Goal: Task Accomplishment & Management: Manage account settings

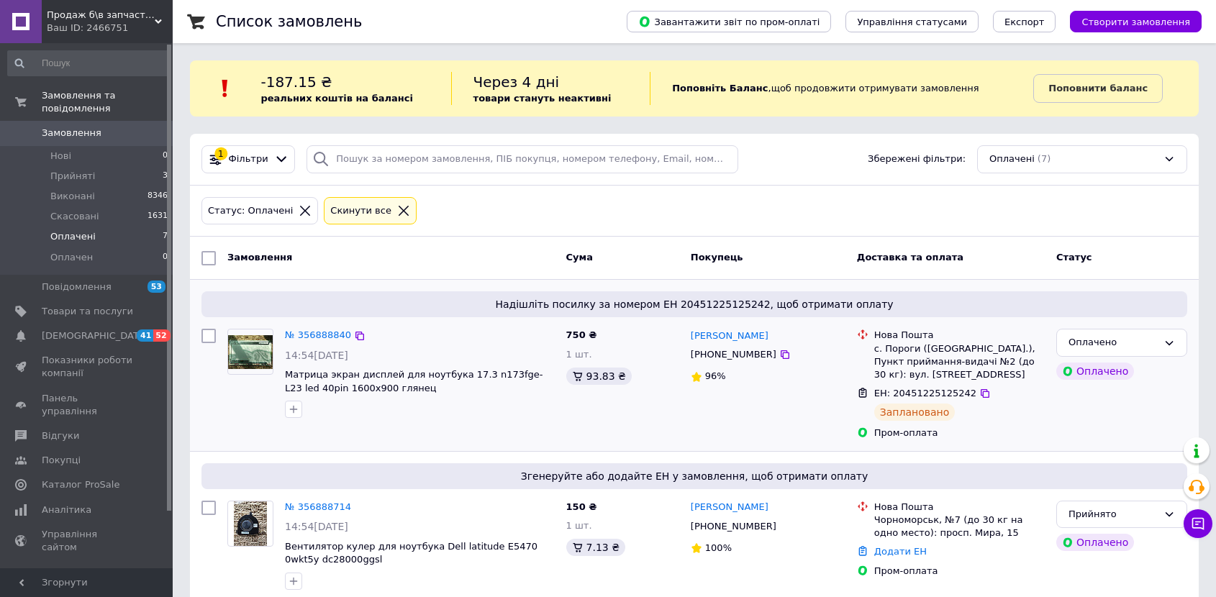
scroll to position [160, 0]
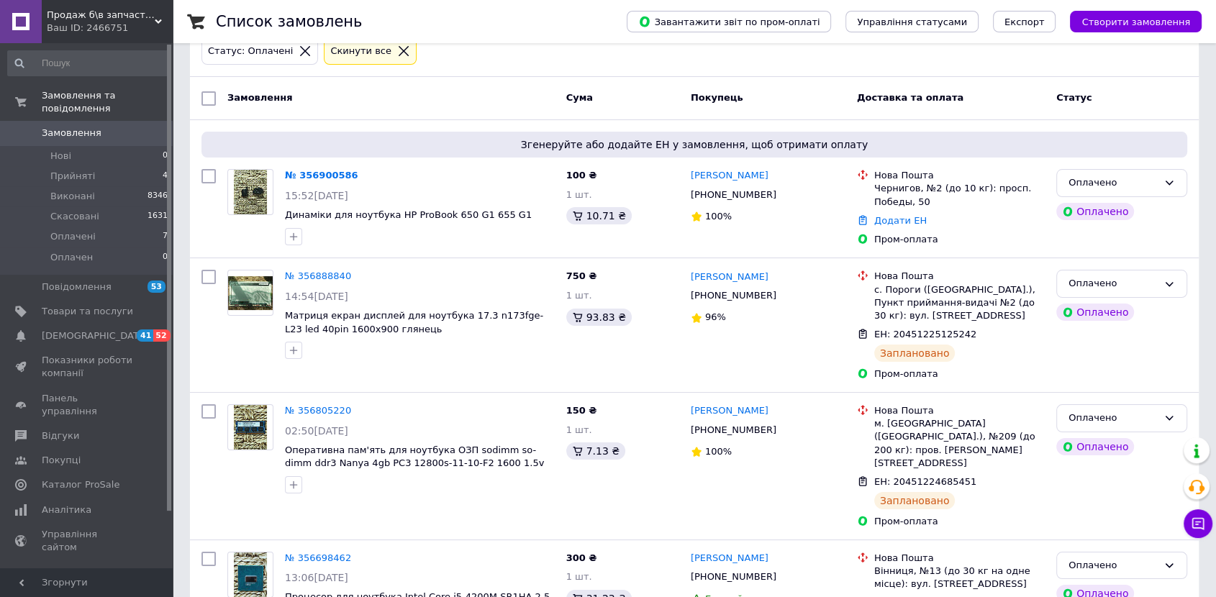
scroll to position [160, 0]
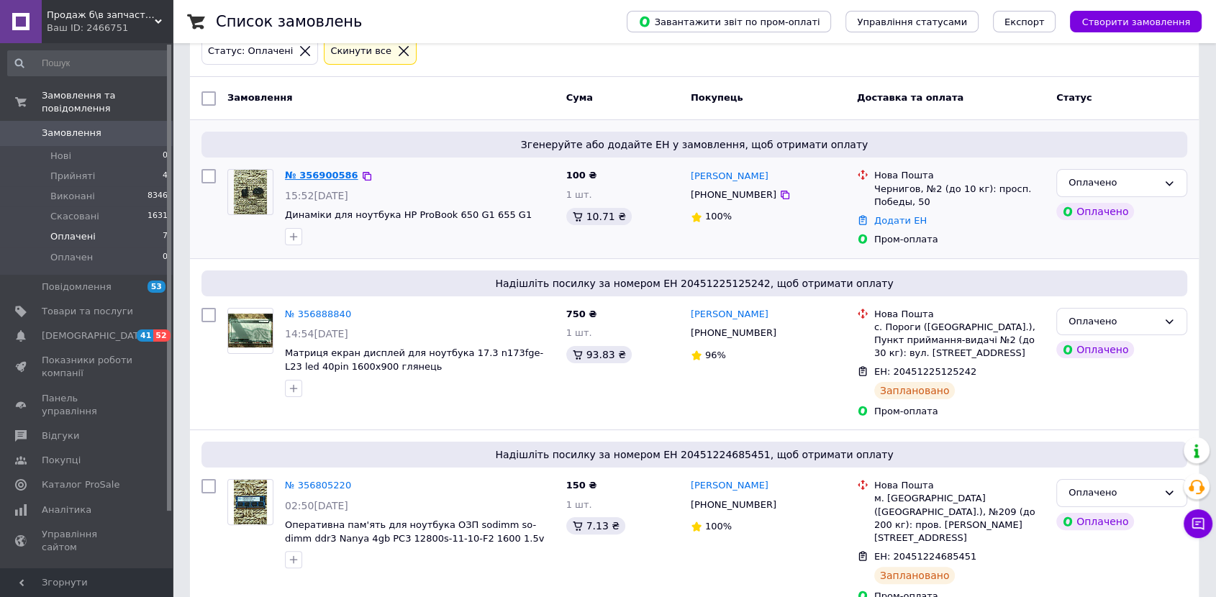
click at [323, 173] on link "№ 356900586" at bounding box center [321, 175] width 73 height 11
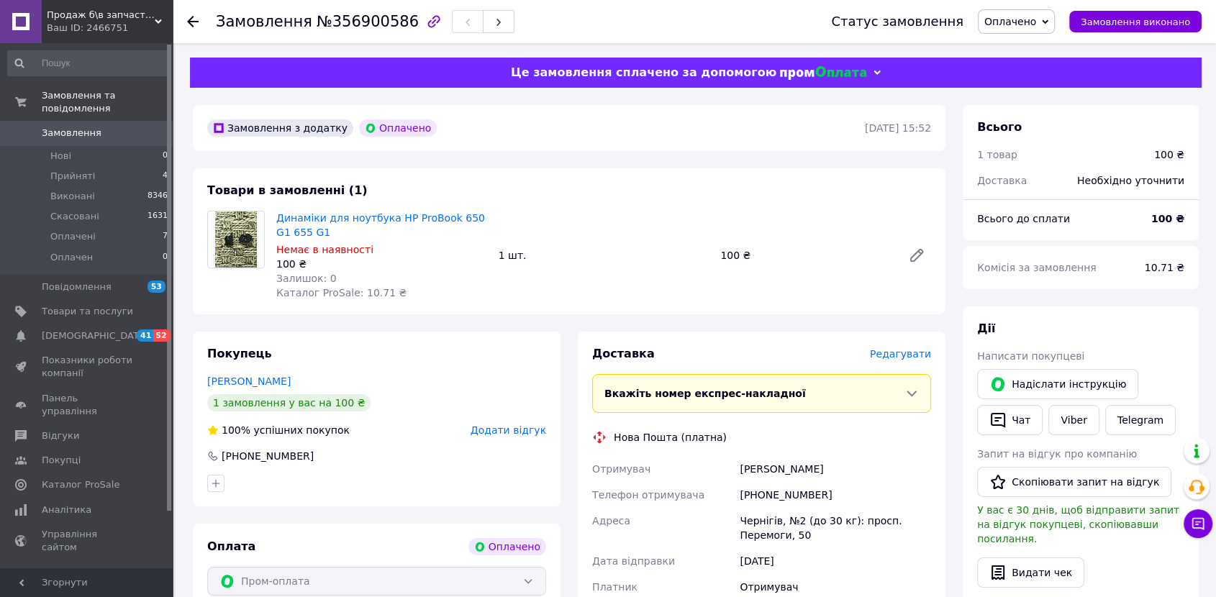
click at [1036, 19] on span "Оплачено" at bounding box center [1010, 22] width 52 height 12
click at [1032, 47] on li "Прийнято" at bounding box center [1017, 51] width 76 height 22
click at [106, 566] on span "Гаманець компанії" at bounding box center [87, 579] width 91 height 26
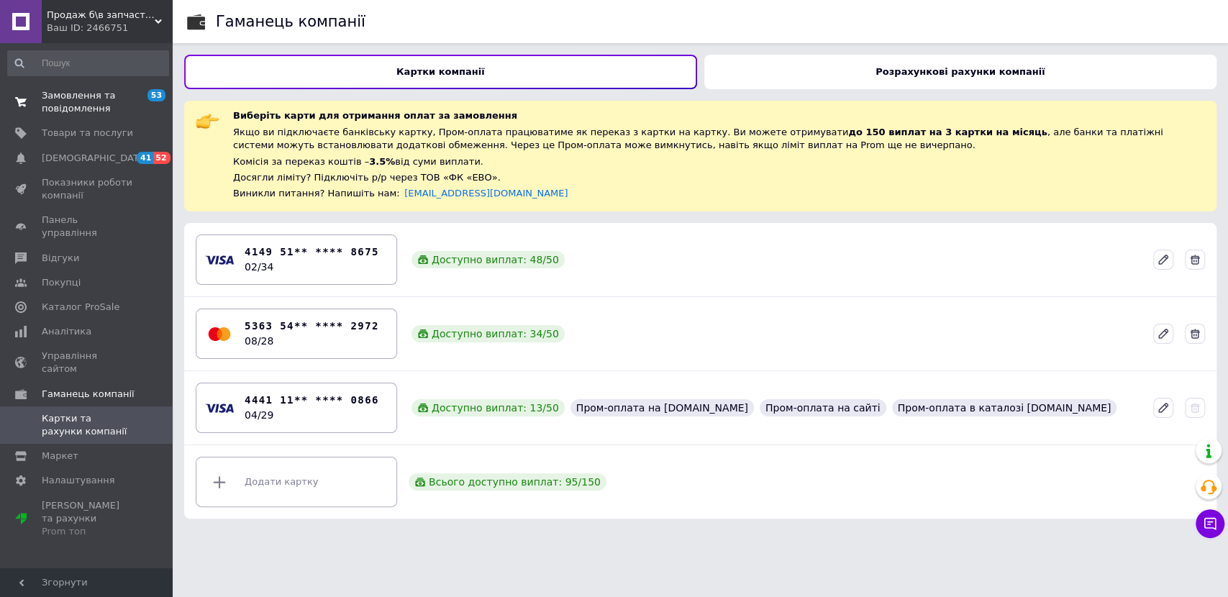
click at [79, 93] on span "Замовлення та повідомлення" at bounding box center [87, 102] width 91 height 26
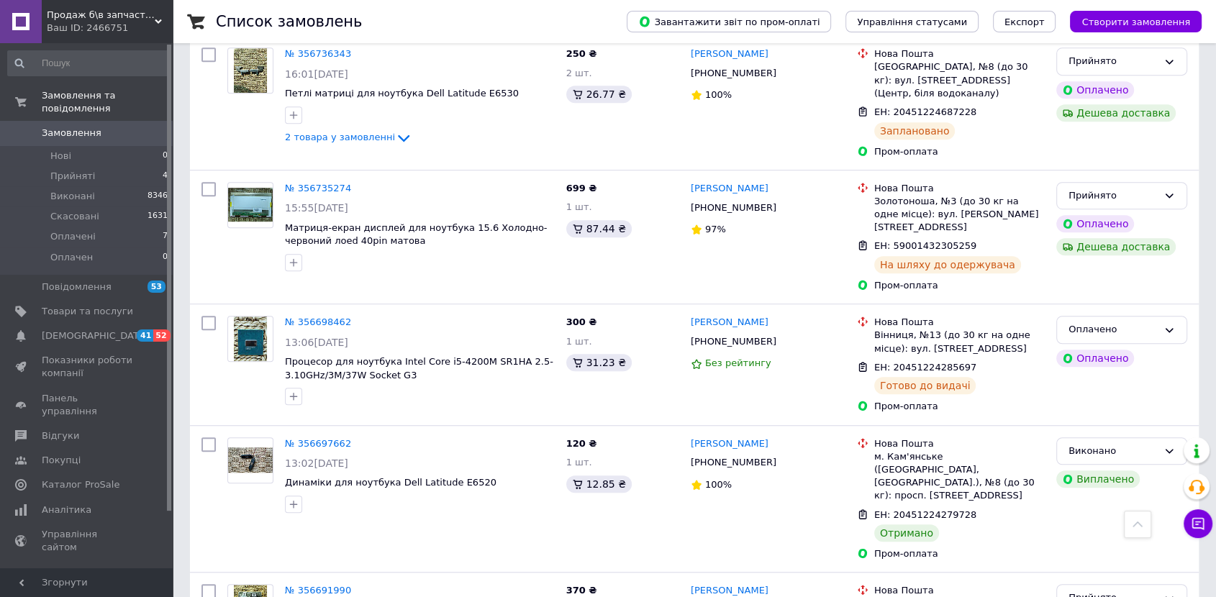
scroll to position [879, 0]
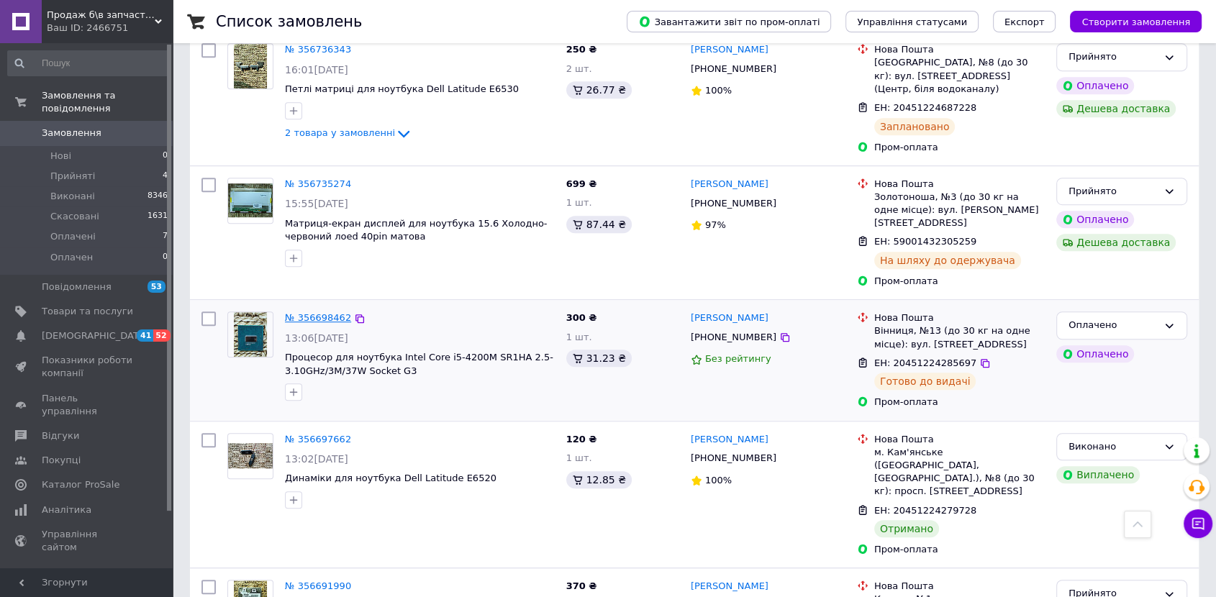
click at [308, 312] on link "№ 356698462" at bounding box center [318, 317] width 66 height 11
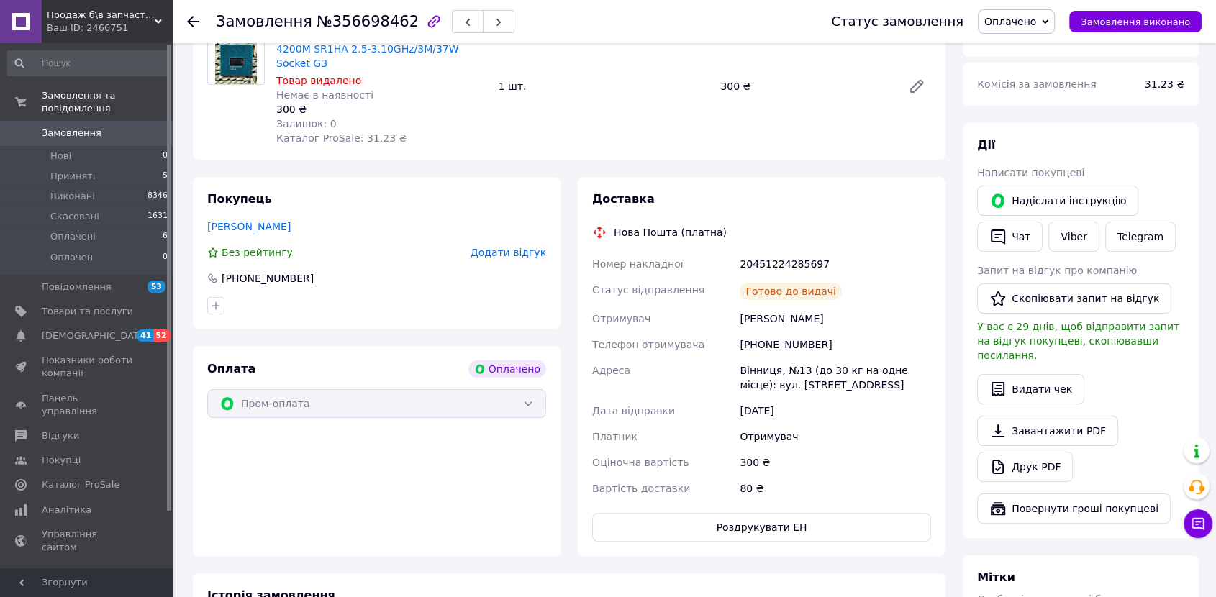
scroll to position [178, 0]
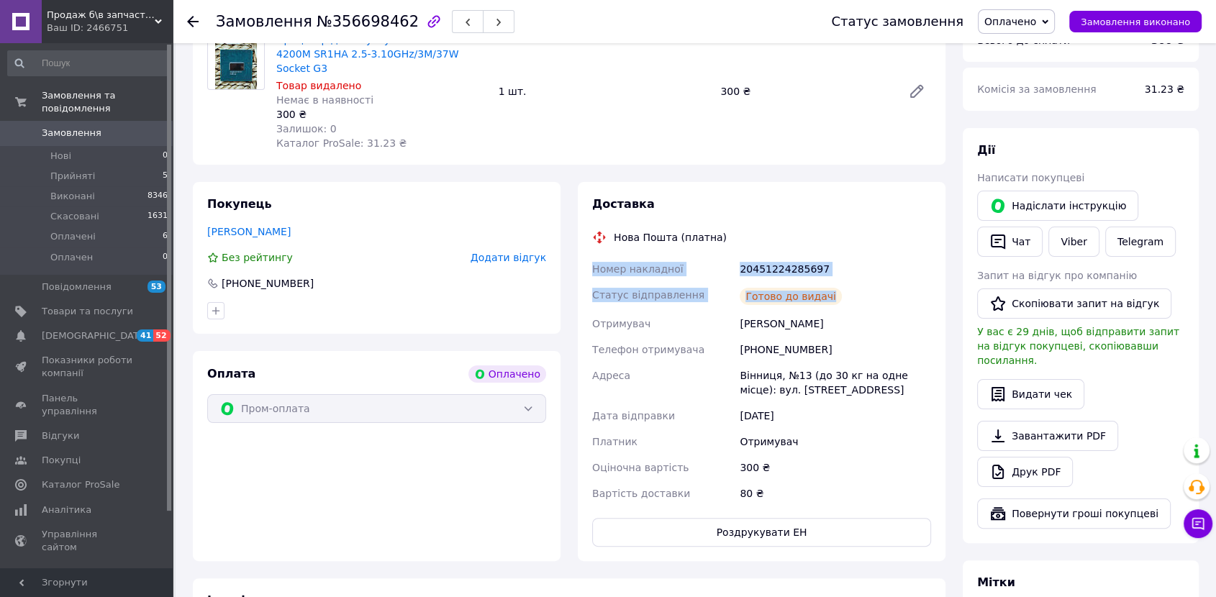
drag, startPoint x: 829, startPoint y: 284, endPoint x: 571, endPoint y: 261, distance: 258.6
click at [571, 261] on div "Доставка Нова Пошта (платна) Номер накладної 20451224285697 Статус відправлення…" at bounding box center [761, 371] width 385 height 379
copy div "Номер накладної 20451224285697 Статус відправлення Готово до видачі"
click at [1196, 526] on icon at bounding box center [1198, 524] width 14 height 14
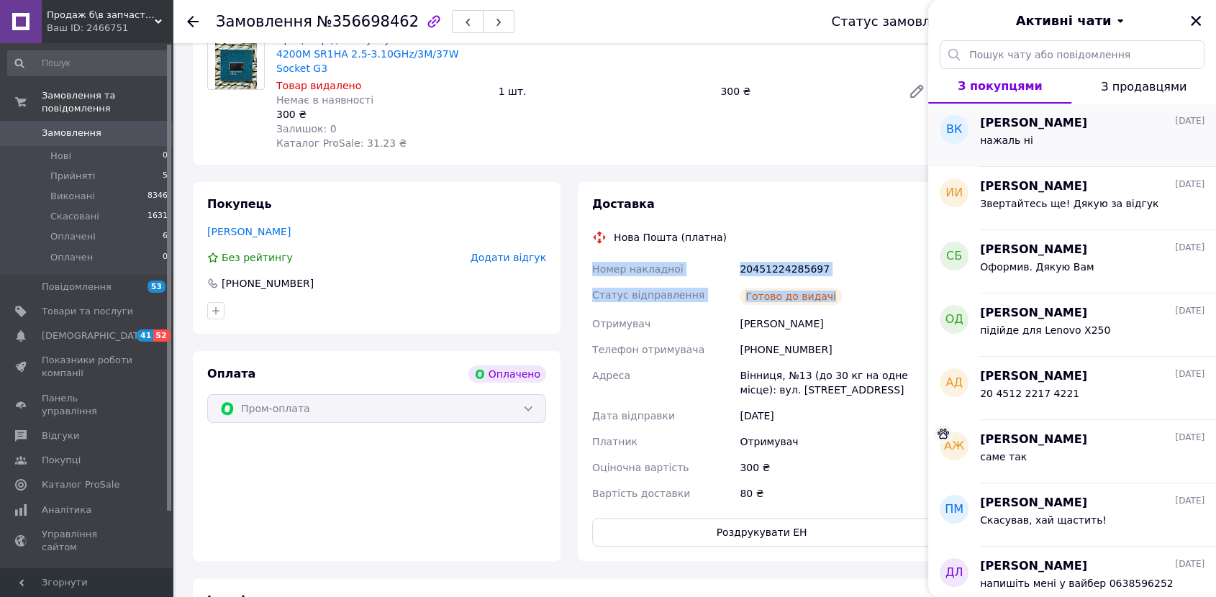
click at [1062, 126] on span "[PERSON_NAME]" at bounding box center [1033, 123] width 107 height 17
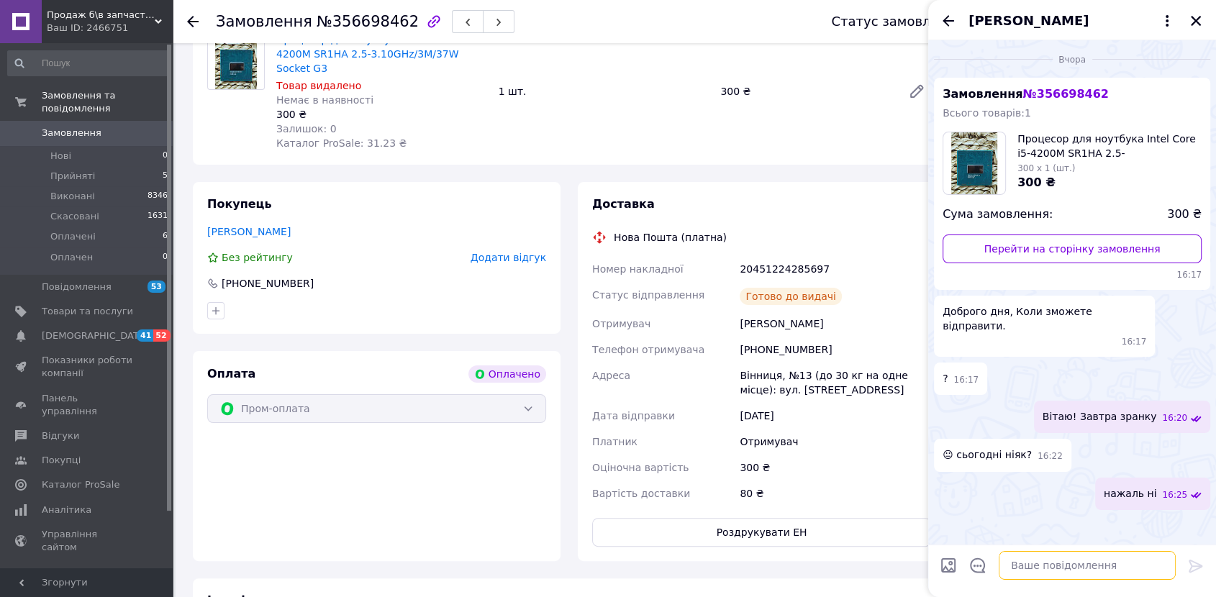
drag, startPoint x: 1045, startPoint y: 566, endPoint x: 1043, endPoint y: 554, distance: 12.4
click at [1045, 567] on textarea at bounding box center [1087, 565] width 177 height 29
paste textarea "Номер накладної 20451224285697 Статус відправлення Готово до видачі"
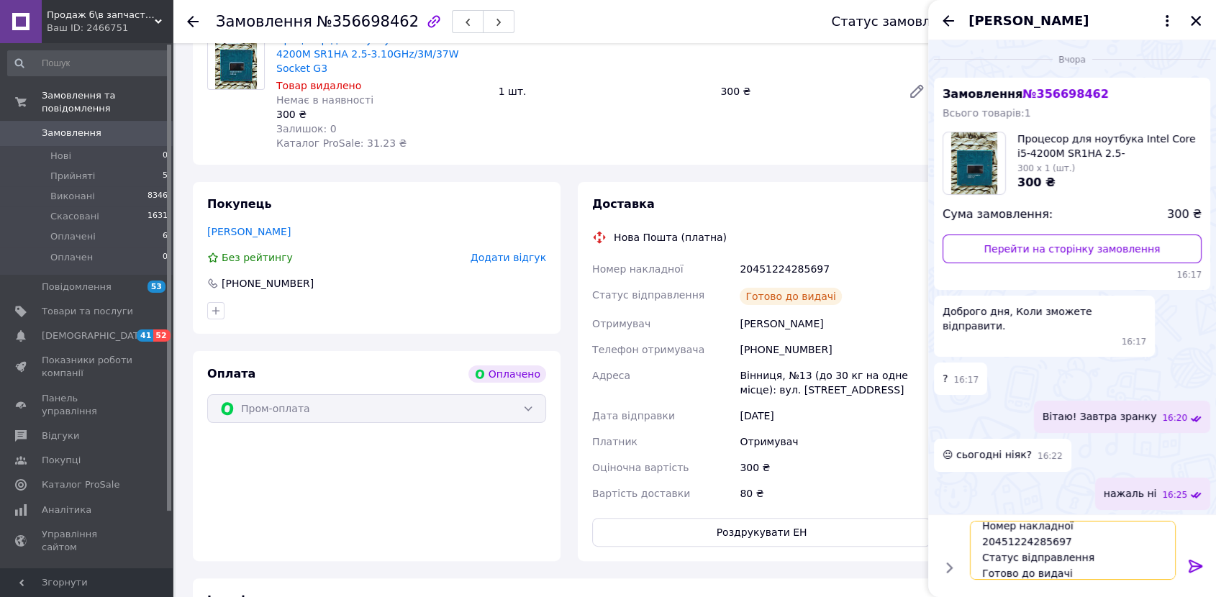
type textarea "Номер накладної 20451224285697 Статус відправлення Готово до видачі"
click at [1193, 571] on icon at bounding box center [1195, 566] width 17 height 17
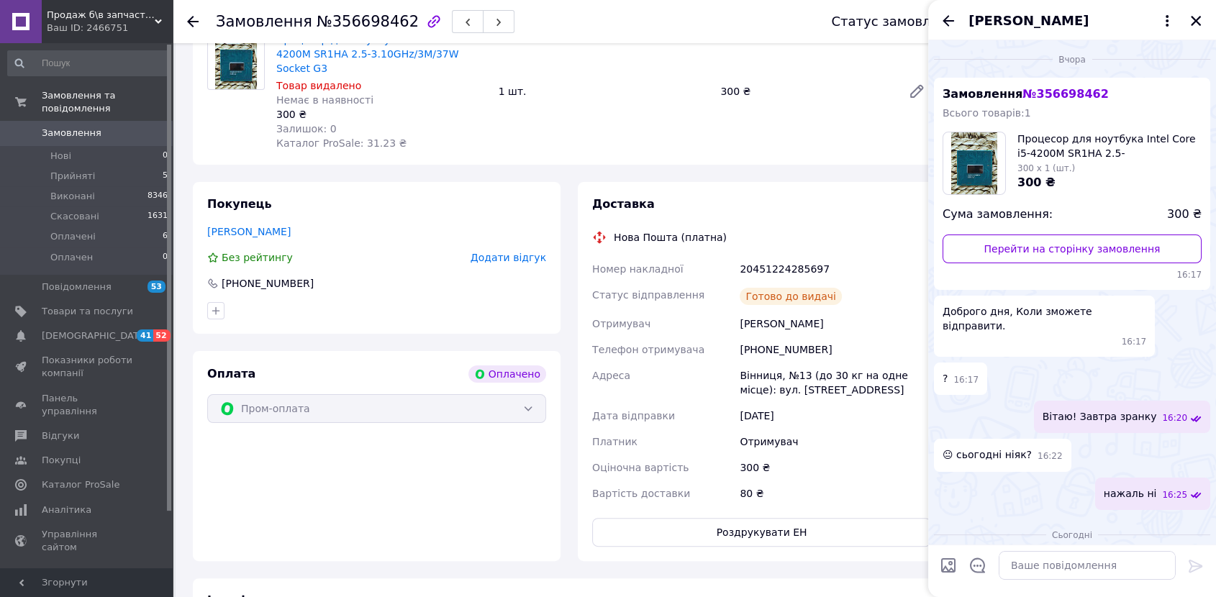
scroll to position [74, 0]
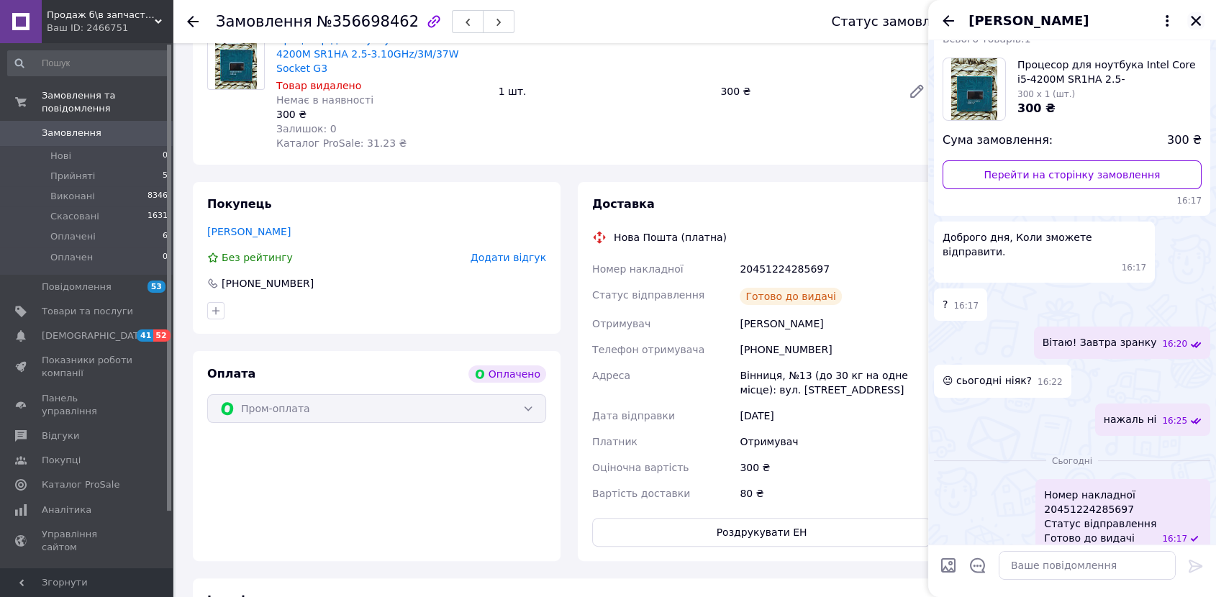
click at [1195, 17] on icon "Закрити" at bounding box center [1196, 20] width 13 height 13
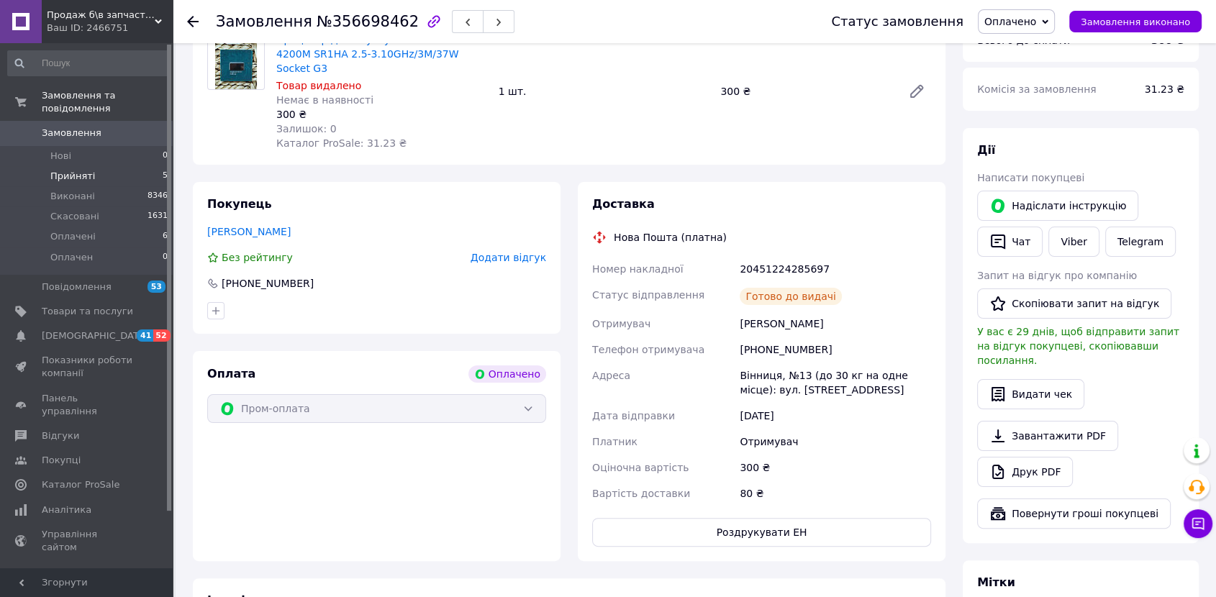
click at [157, 166] on li "Прийняті 5" at bounding box center [88, 176] width 176 height 20
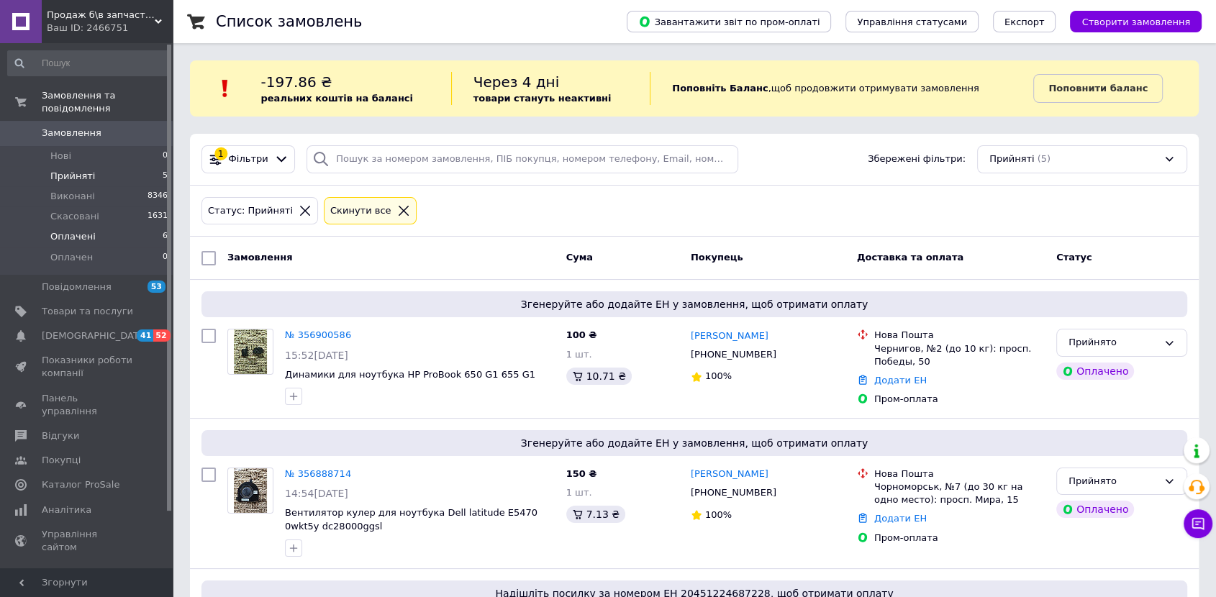
click at [156, 227] on li "Оплачені 6" at bounding box center [88, 237] width 176 height 20
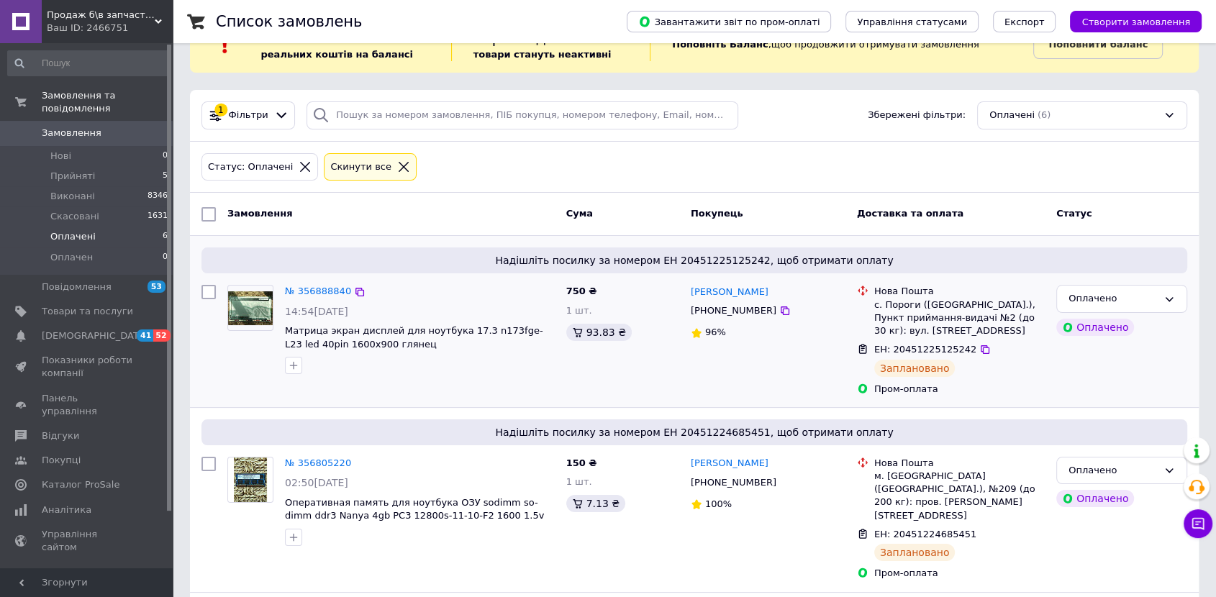
scroll to position [38, 0]
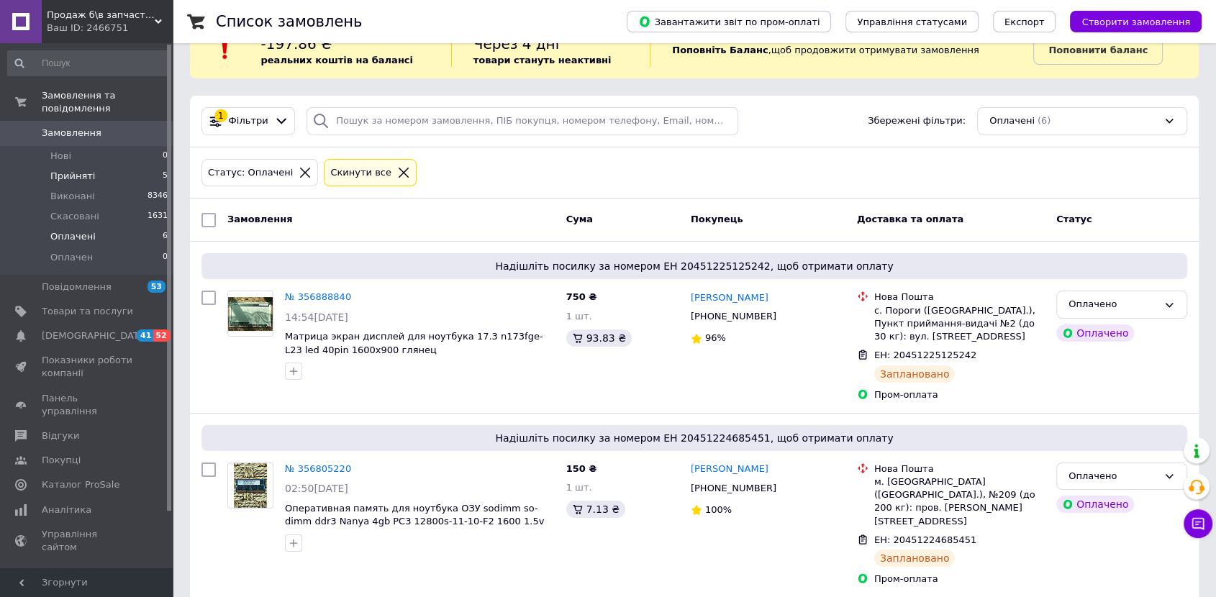
click at [158, 166] on li "Прийняті 5" at bounding box center [88, 176] width 176 height 20
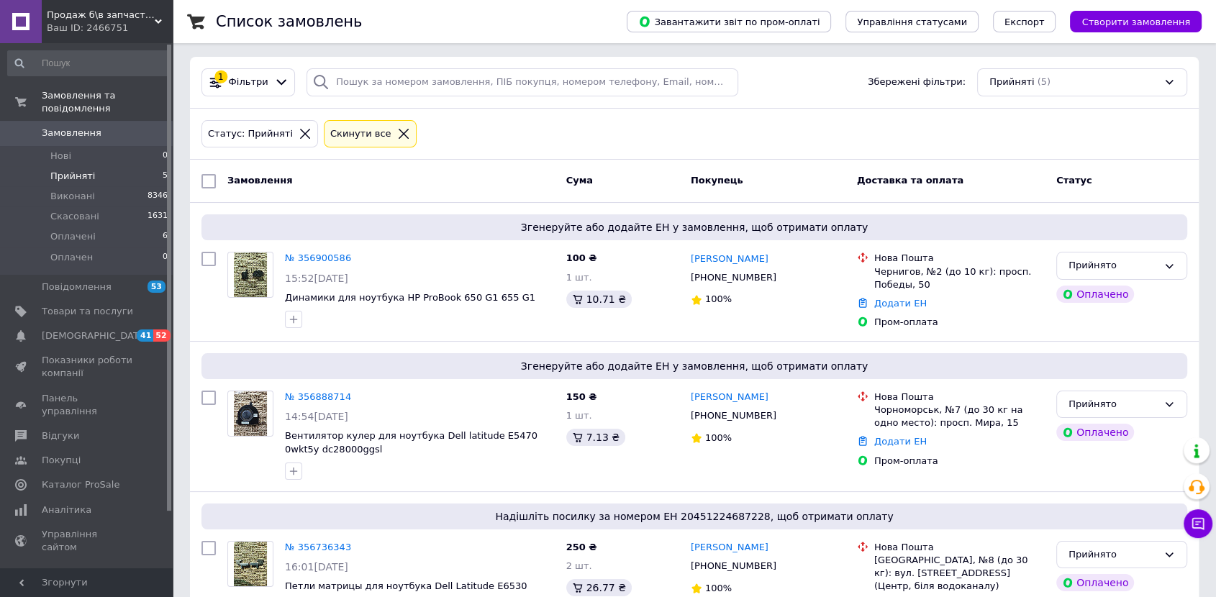
scroll to position [80, 0]
